Goal: Task Accomplishment & Management: Complete application form

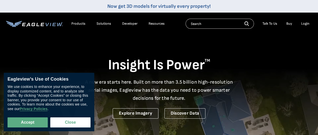
click at [304, 23] on div "Login" at bounding box center [305, 23] width 8 height 5
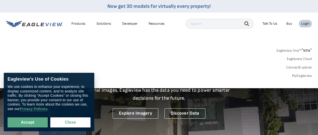
click at [301, 73] on link "MyEagleview" at bounding box center [302, 75] width 20 height 5
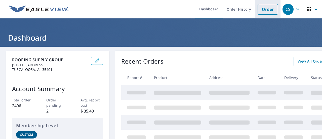
click at [263, 11] on link "Order" at bounding box center [267, 9] width 20 height 11
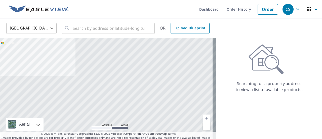
click at [183, 31] on link "Upload Blueprint" at bounding box center [189, 28] width 39 height 11
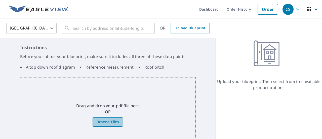
click at [106, 120] on span "Browse Files" at bounding box center [108, 121] width 22 height 6
click at [0, 0] on input "Browse Files" at bounding box center [0, 0] width 0 height 0
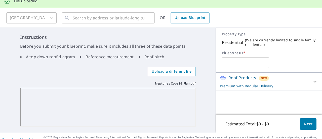
scroll to position [25, 0]
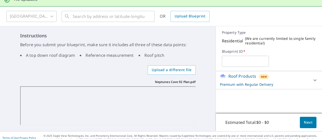
click at [242, 65] on input "text" at bounding box center [245, 61] width 47 height 14
click at [242, 66] on input "text" at bounding box center [245, 61] width 47 height 14
click at [242, 66] on input "92" at bounding box center [245, 61] width 47 height 14
type input "92 neptune"
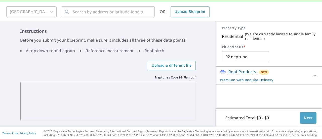
click at [304, 117] on span "Next" at bounding box center [308, 117] width 9 height 6
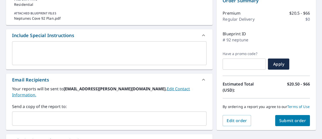
click at [63, 56] on textarea at bounding box center [109, 53] width 187 height 14
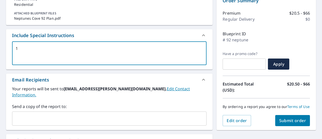
type textarea "1"
type textarea "x"
checkbox input "true"
type textarea "18"
type textarea "x"
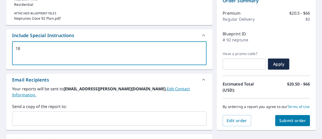
checkbox input "true"
type textarea "18"
type textarea "x"
checkbox input "true"
type textarea "18"
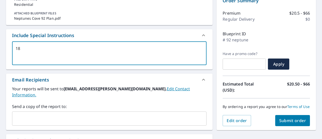
type textarea "x"
checkbox input "true"
type textarea "18""
type textarea "x"
checkbox input "true"
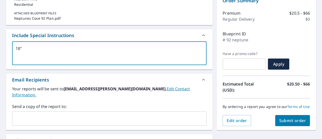
type textarea "18""
type textarea "x"
checkbox input "true"
type textarea "18" o"
type textarea "x"
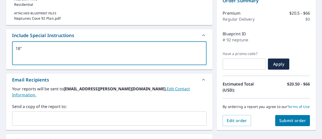
checkbox input "true"
type textarea "18" ov"
type textarea "x"
checkbox input "true"
type textarea "18" ove"
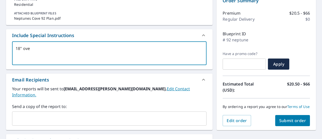
type textarea "x"
checkbox input "true"
type textarea "18" over"
type textarea "x"
checkbox input "true"
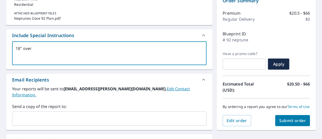
type textarea "18" overh"
type textarea "x"
checkbox input "true"
type textarea "18" overha"
type textarea "x"
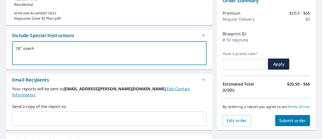
checkbox input "true"
type textarea "18" overhan"
type textarea "x"
checkbox input "true"
type textarea "18" overhang"
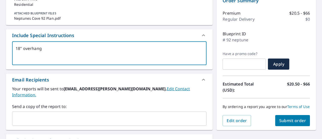
type textarea "x"
checkbox input "true"
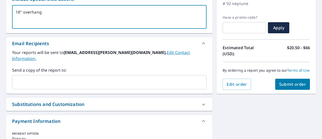
scroll to position [97, 0]
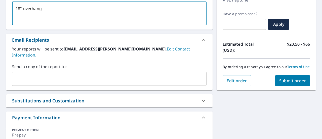
type textarea "18" overhang"
type textarea "x"
click at [42, 74] on input "text" at bounding box center [105, 79] width 182 height 10
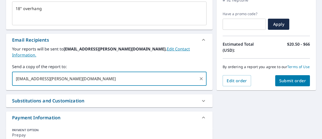
type input "bart.higginbotham@qxo.com"
type textarea "x"
checkbox input "true"
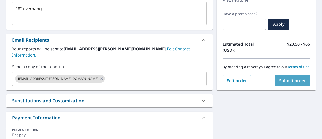
click at [289, 83] on span "Submit order" at bounding box center [292, 81] width 27 height 6
type textarea "x"
checkbox input "true"
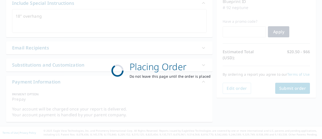
scroll to position [89, 0]
